Goal: Information Seeking & Learning: Understand process/instructions

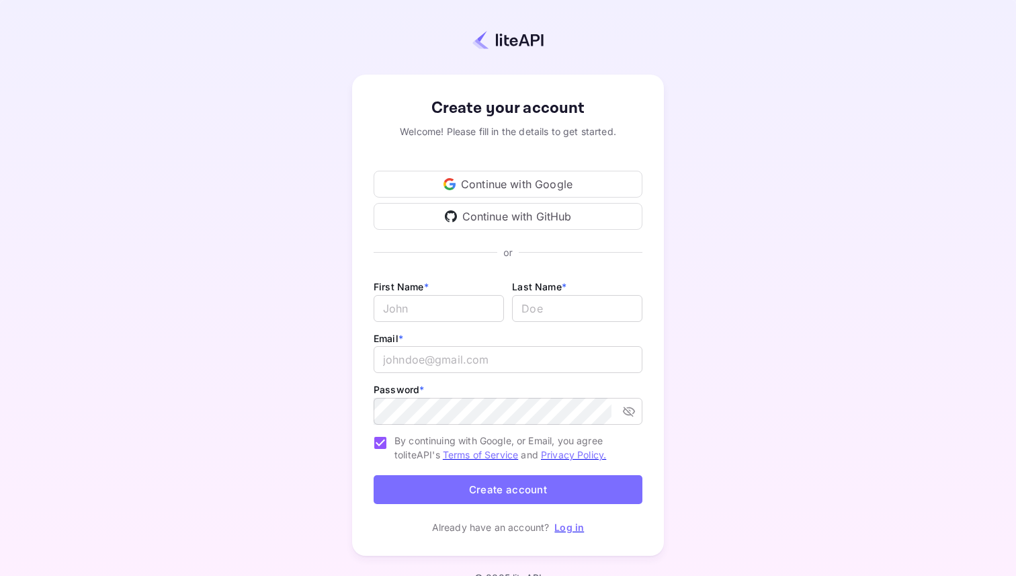
scroll to position [7, 0]
click at [509, 185] on div "Continue with Google" at bounding box center [507, 184] width 269 height 27
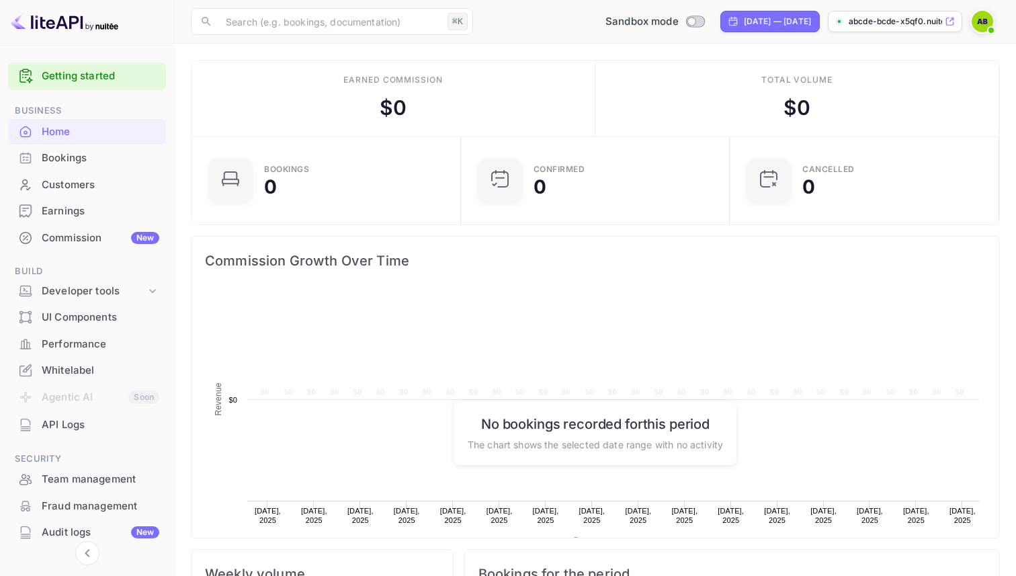
scroll to position [218, 261]
click at [78, 429] on div "API Logs" at bounding box center [101, 424] width 118 height 15
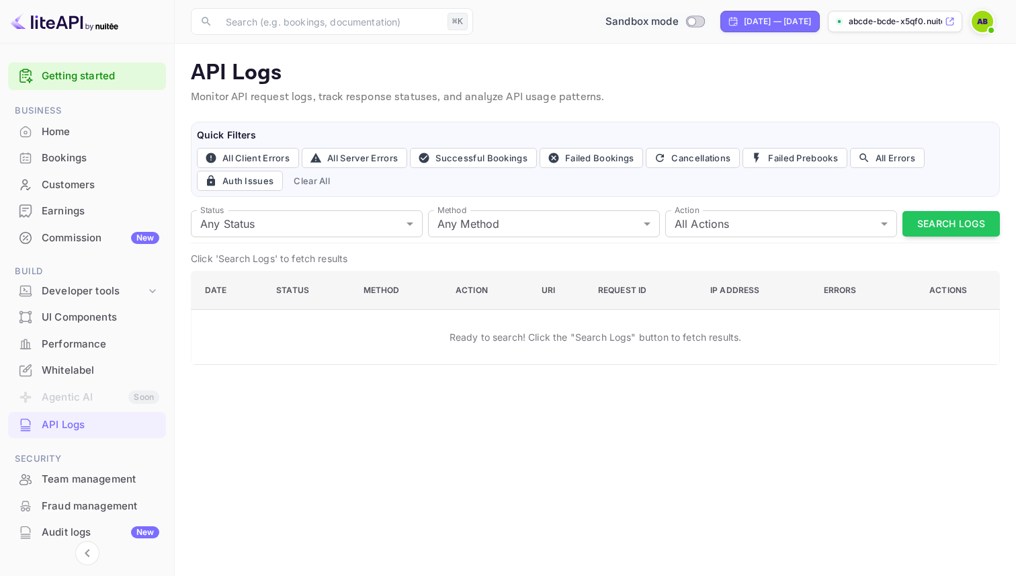
click at [678, 19] on input "Switch to Production mode" at bounding box center [691, 21] width 27 height 9
checkbox input "false"
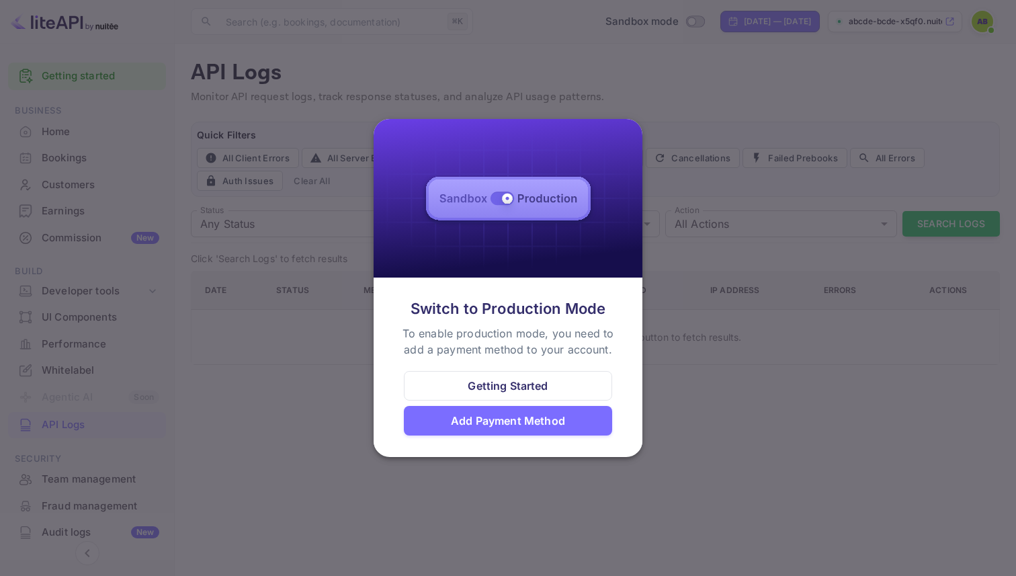
click at [521, 389] on div "Getting Started" at bounding box center [508, 386] width 80 height 16
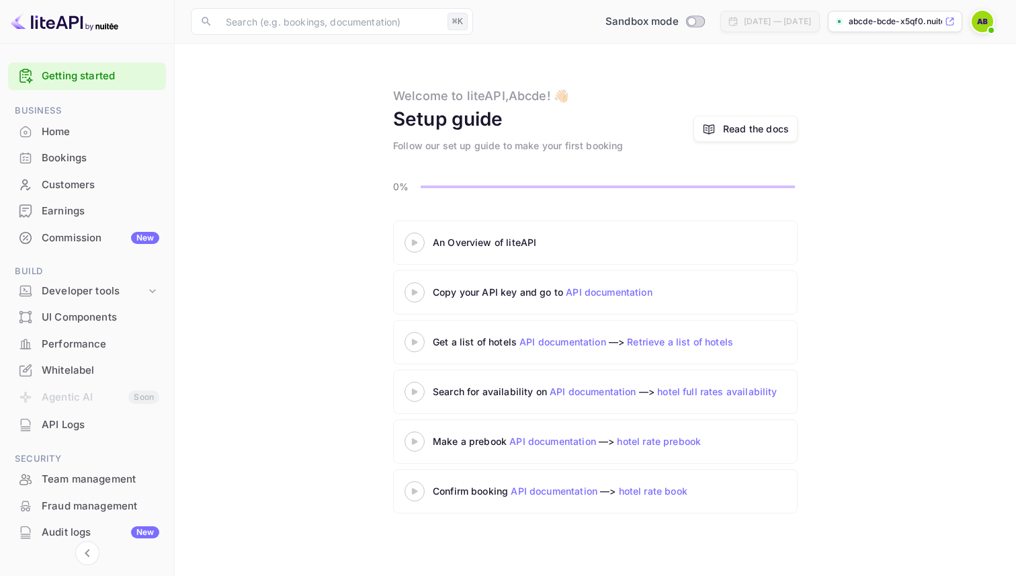
click at [580, 295] on link "API documentation" at bounding box center [609, 291] width 87 height 11
click at [610, 292] on link "API documentation" at bounding box center [609, 291] width 87 height 11
